Goal: Task Accomplishment & Management: Complete application form

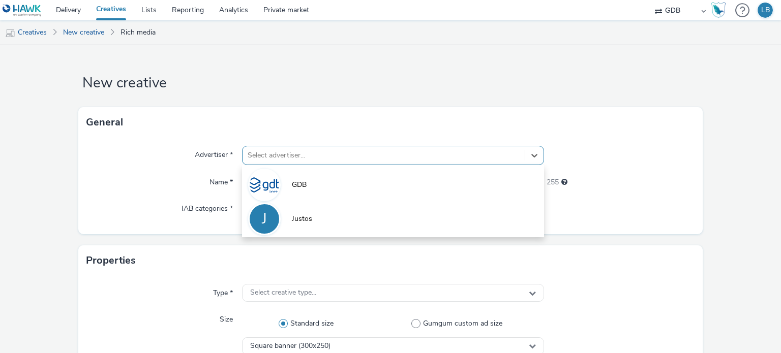
click at [302, 185] on span "GDB" at bounding box center [299, 185] width 15 height 10
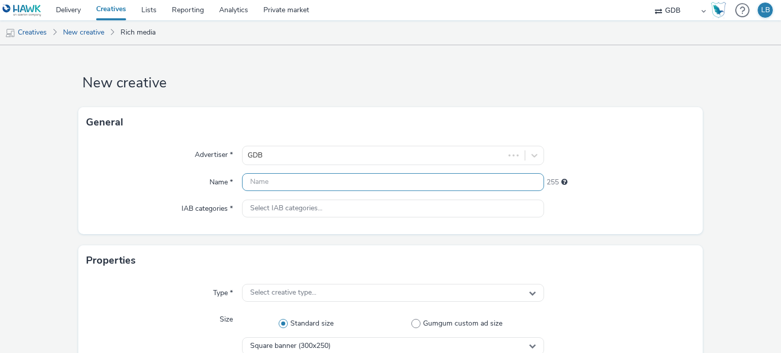
click at [302, 185] on input "text" at bounding box center [393, 182] width 302 height 18
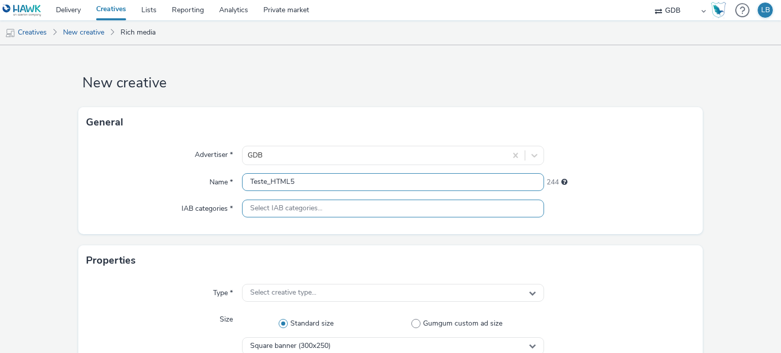
type input "Teste_HTML5"
click at [403, 208] on div "Select IAB categories..." at bounding box center [393, 209] width 302 height 18
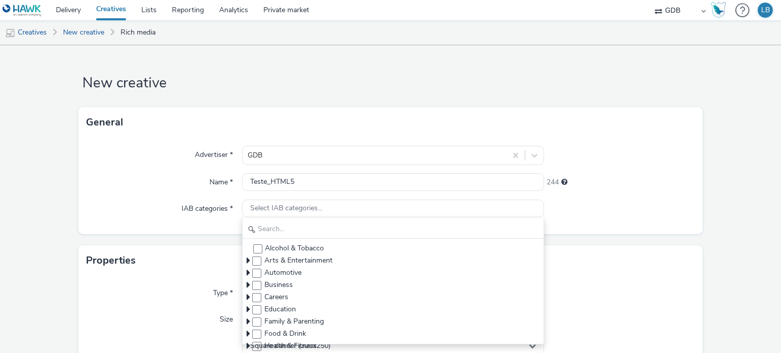
click at [674, 183] on div "244" at bounding box center [619, 180] width 151 height 14
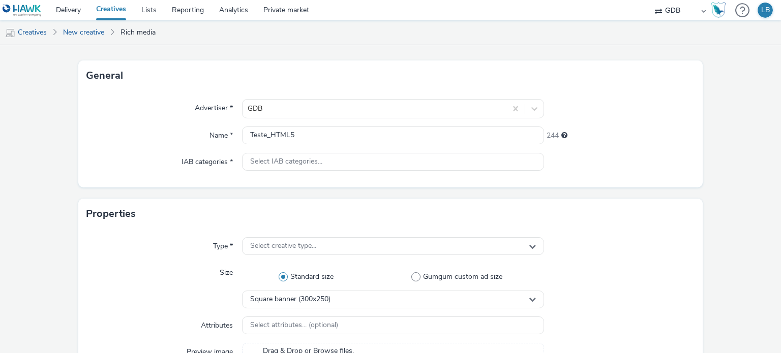
scroll to position [51, 0]
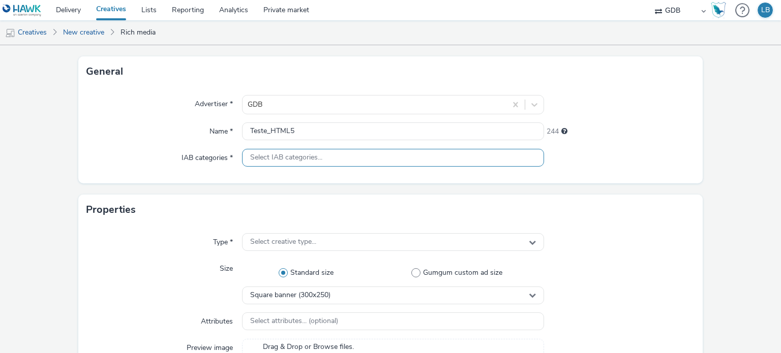
click at [314, 158] on span "Select IAB categories..." at bounding box center [286, 158] width 72 height 9
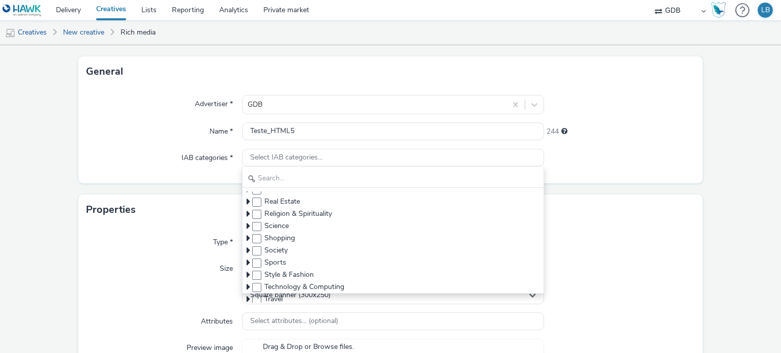
scroll to position [218, 0]
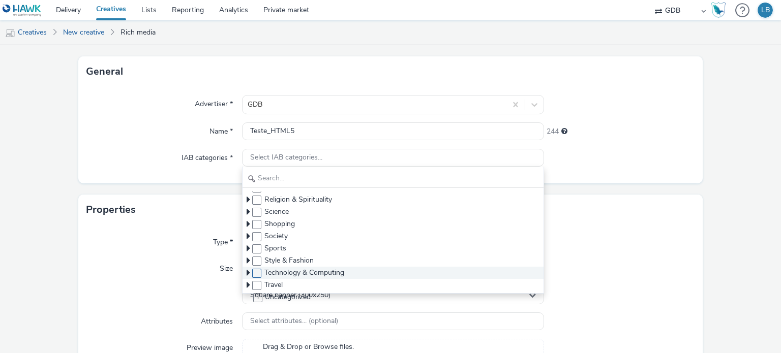
click at [253, 274] on span at bounding box center [256, 273] width 9 height 9
checkbox input "true"
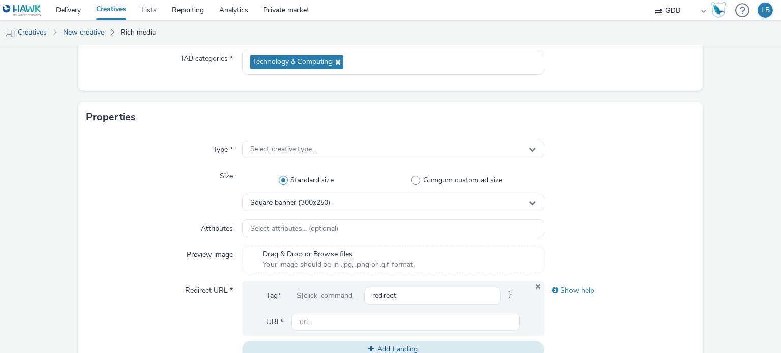
scroll to position [153, 0]
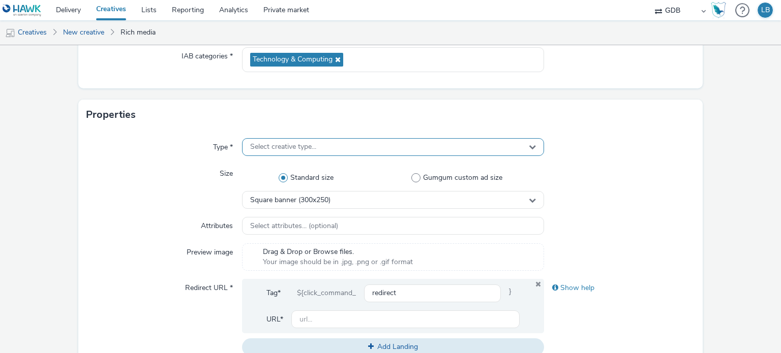
click at [479, 143] on div "Select creative type..." at bounding box center [393, 147] width 302 height 18
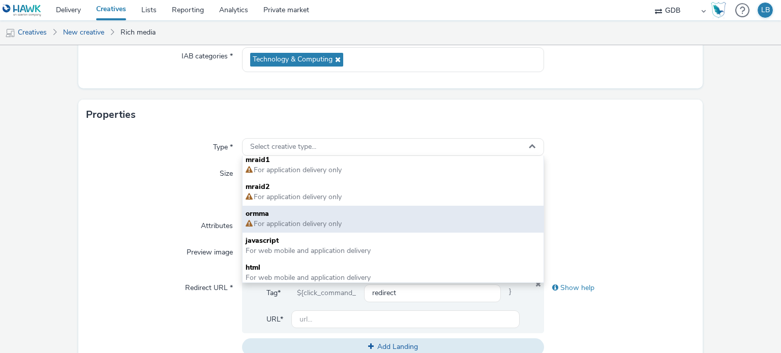
scroll to position [7, 0]
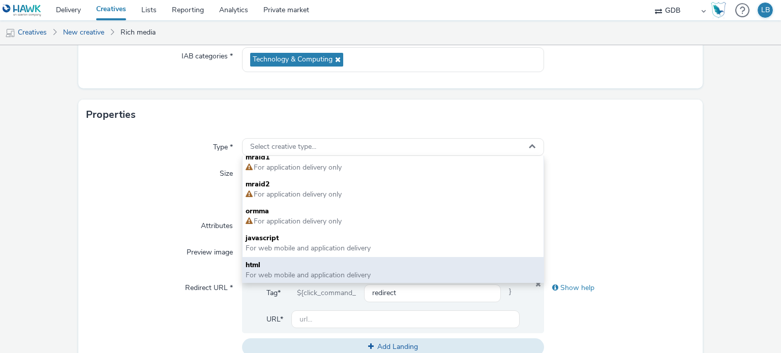
click at [331, 274] on span "For web mobile and application delivery" at bounding box center [308, 276] width 125 height 10
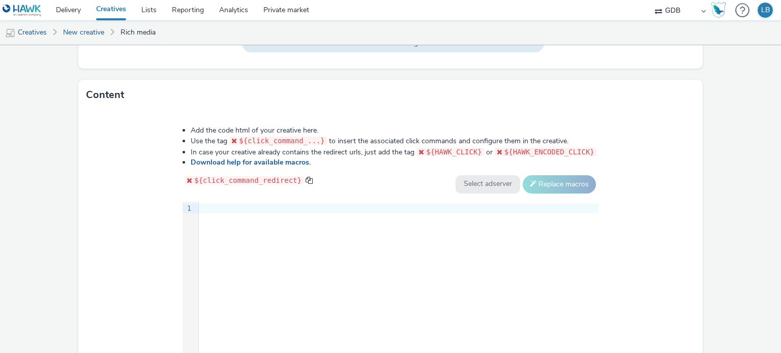
scroll to position [458, 0]
click at [277, 226] on div "9 1 ›" at bounding box center [391, 277] width 416 height 153
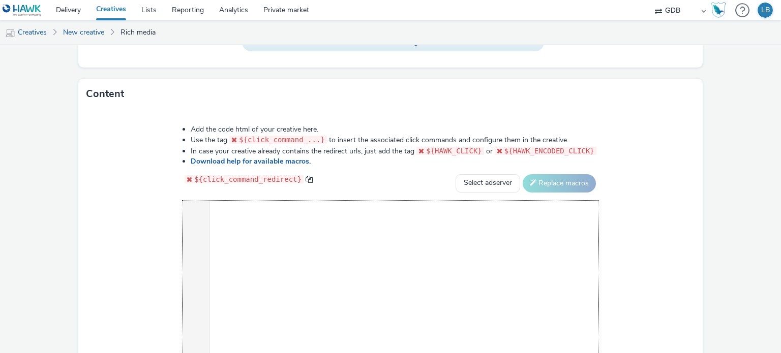
scroll to position [12870, 0]
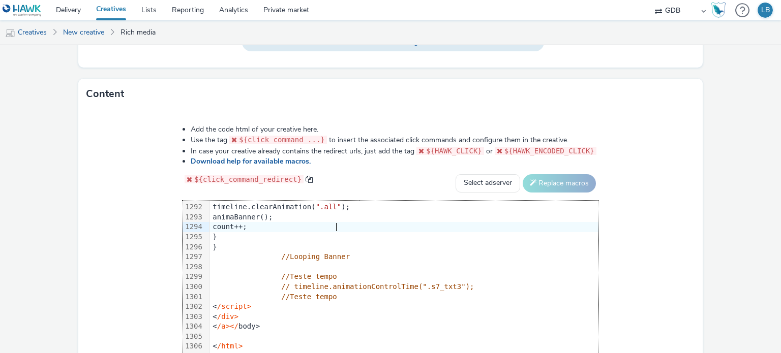
click at [676, 229] on div "Add the code html of your creative here. Use the tag ${click_command_...} to in…" at bounding box center [390, 251] width 625 height 285
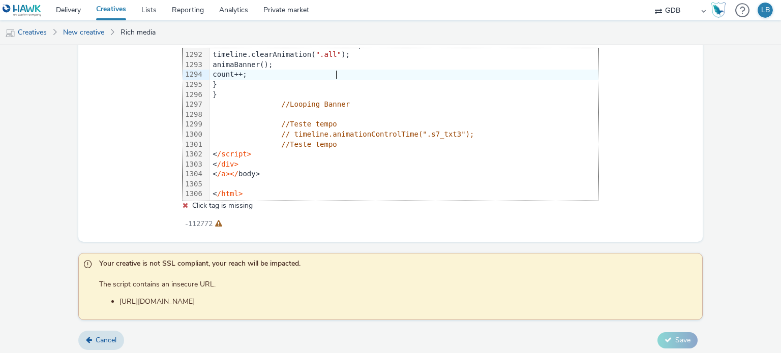
scroll to position [612, 0]
click at [105, 338] on span "Cancel" at bounding box center [106, 339] width 21 height 10
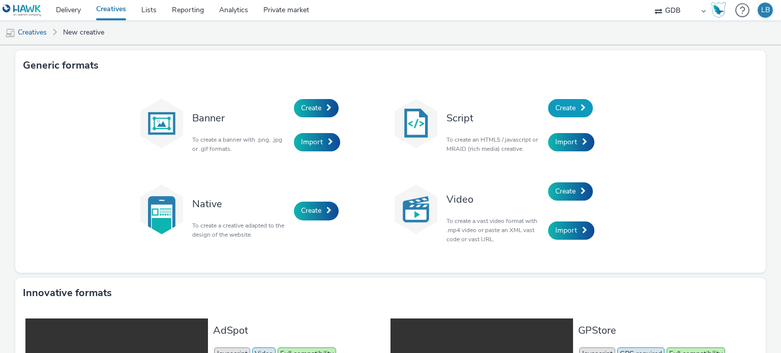
click at [569, 110] on span "Create" at bounding box center [565, 108] width 20 height 10
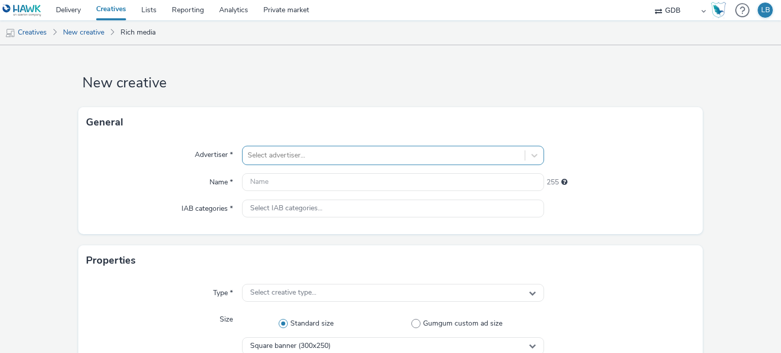
click at [366, 154] on div at bounding box center [384, 156] width 272 height 12
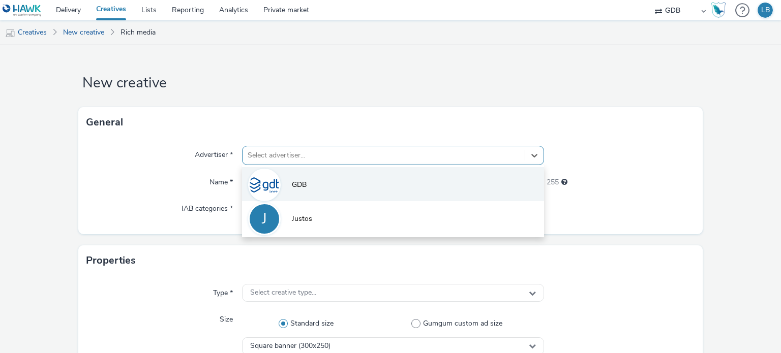
click at [329, 179] on li "GDB" at bounding box center [393, 184] width 302 height 34
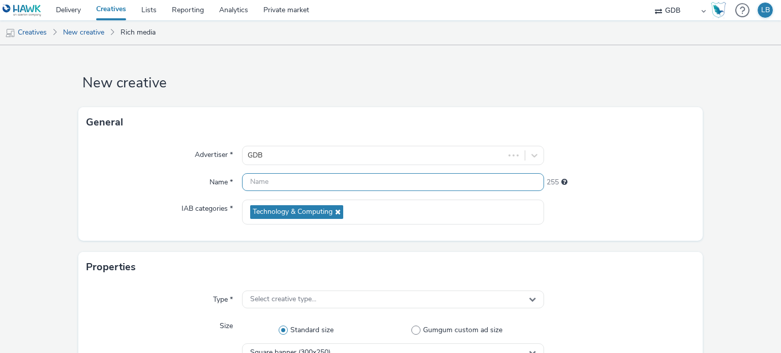
click at [329, 179] on input "text" at bounding box center [393, 182] width 302 height 18
type input "Teste_HTML5"
click at [678, 157] on div at bounding box center [619, 155] width 151 height 19
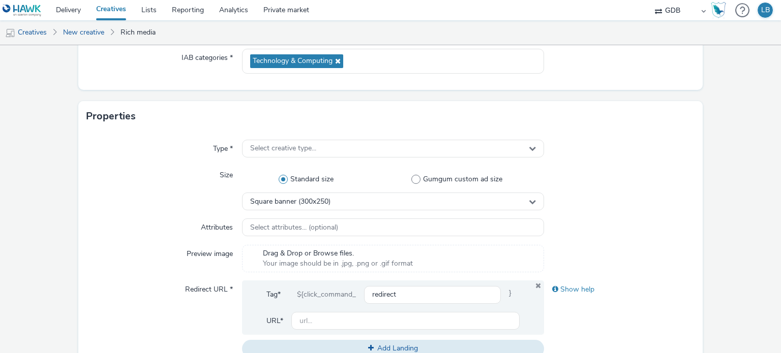
scroll to position [153, 0]
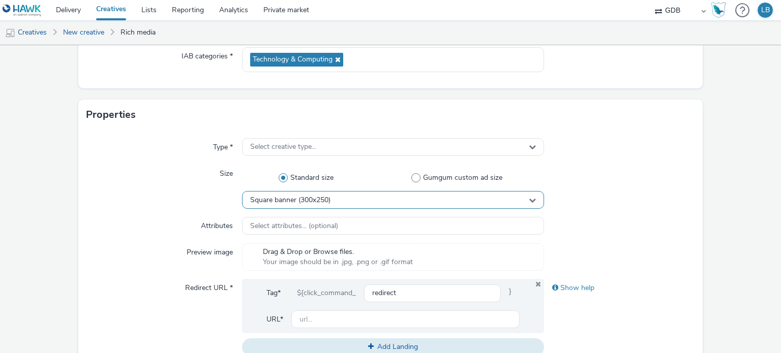
click at [392, 201] on div "Square banner (300x250)" at bounding box center [393, 200] width 302 height 18
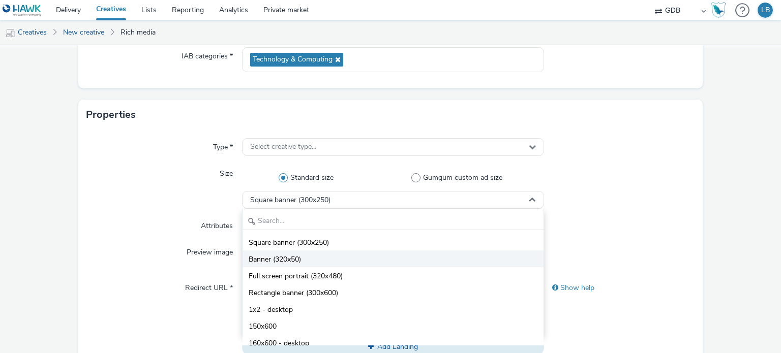
click at [309, 258] on li "Banner (320x50)" at bounding box center [393, 259] width 301 height 17
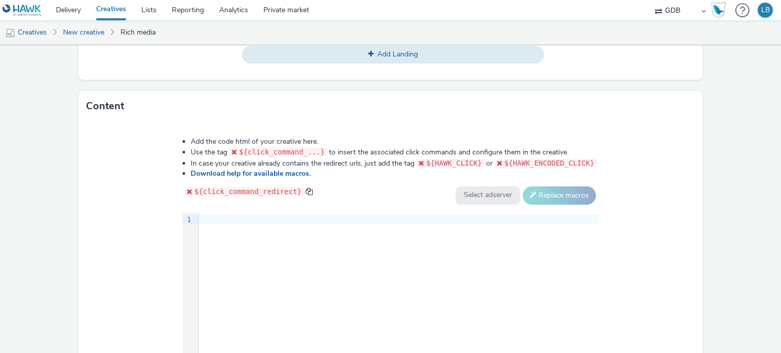
scroll to position [458, 0]
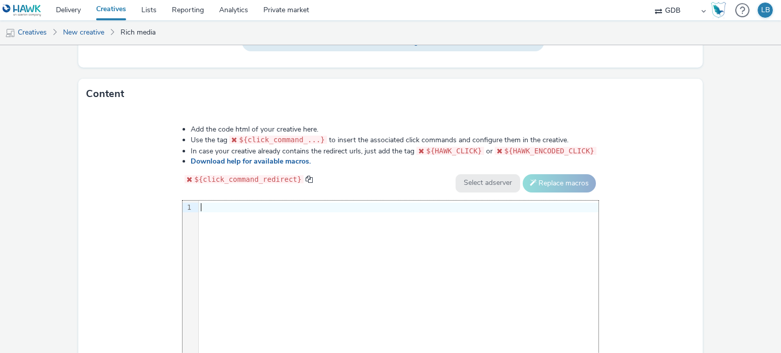
click at [289, 247] on div "9 1 ›" at bounding box center [391, 277] width 416 height 153
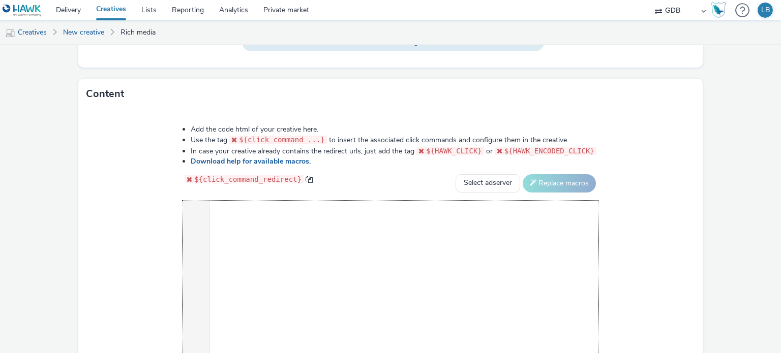
scroll to position [12880, 0]
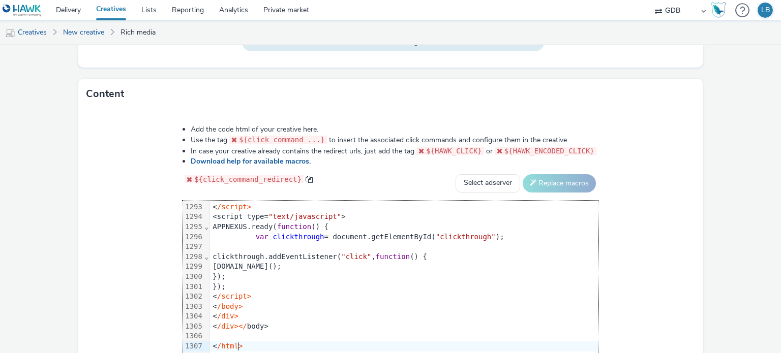
click at [698, 231] on form "New creative General Advertiser * GDB Name * Teste_HTML5 244 IAB categories * T…" at bounding box center [390, 10] width 781 height 845
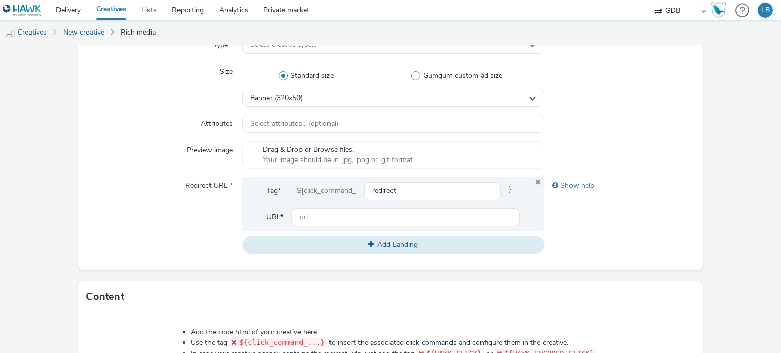
scroll to position [254, 0]
click at [326, 224] on input "text" at bounding box center [405, 218] width 228 height 18
paste input "[URL][DOMAIN_NAME]"
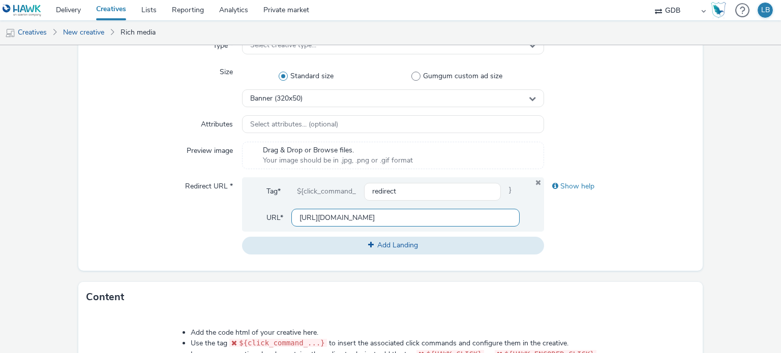
type input "[URL][DOMAIN_NAME]"
click at [688, 212] on div "Type * Select creative type... Size Standard size Gumgum custom ad size Banner …" at bounding box center [390, 149] width 625 height 243
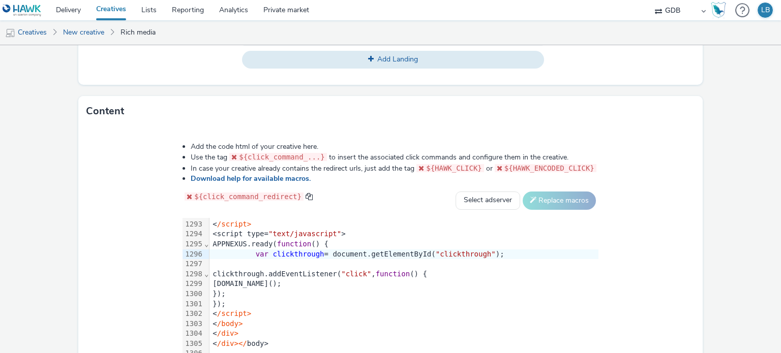
scroll to position [535, 0]
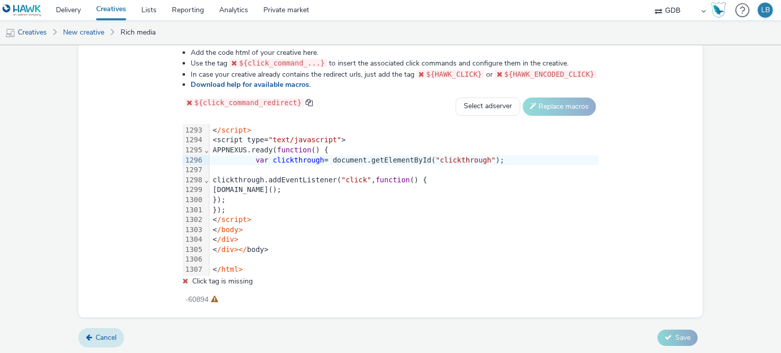
click at [94, 343] on link "Cancel" at bounding box center [101, 338] width 46 height 19
